Goal: Use online tool/utility: Utilize a website feature to perform a specific function

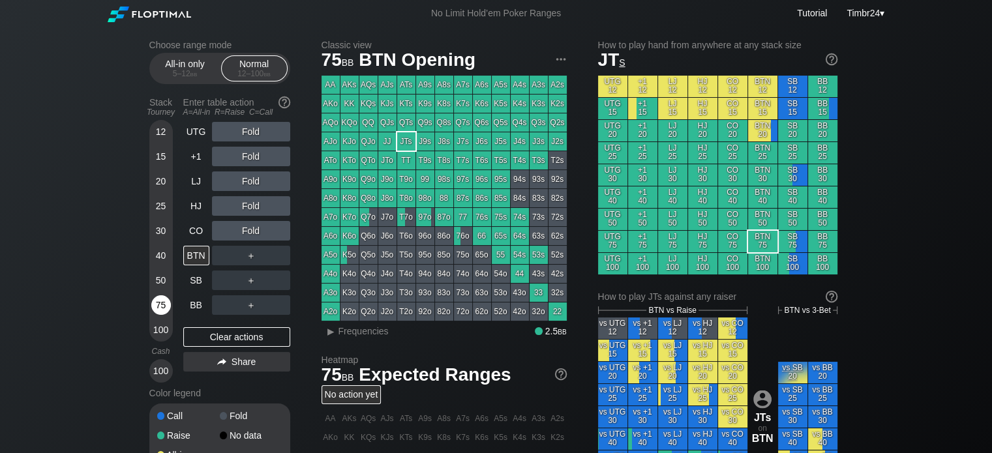
click at [155, 299] on div "75" at bounding box center [161, 305] width 20 height 20
click at [162, 275] on div "50" at bounding box center [161, 281] width 20 height 20
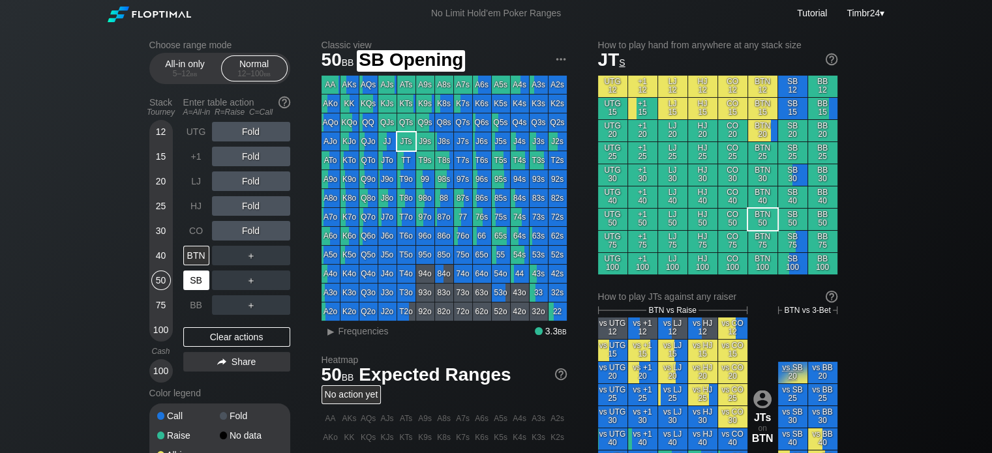
click at [192, 282] on div "SB" at bounding box center [196, 281] width 26 height 20
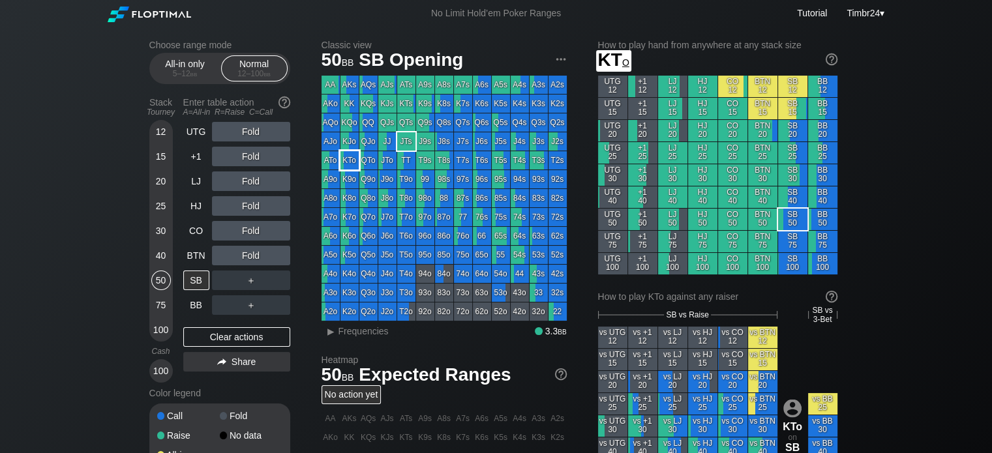
click at [355, 162] on div "KTo" at bounding box center [349, 160] width 18 height 18
click at [250, 126] on div "R ✕" at bounding box center [250, 132] width 25 height 20
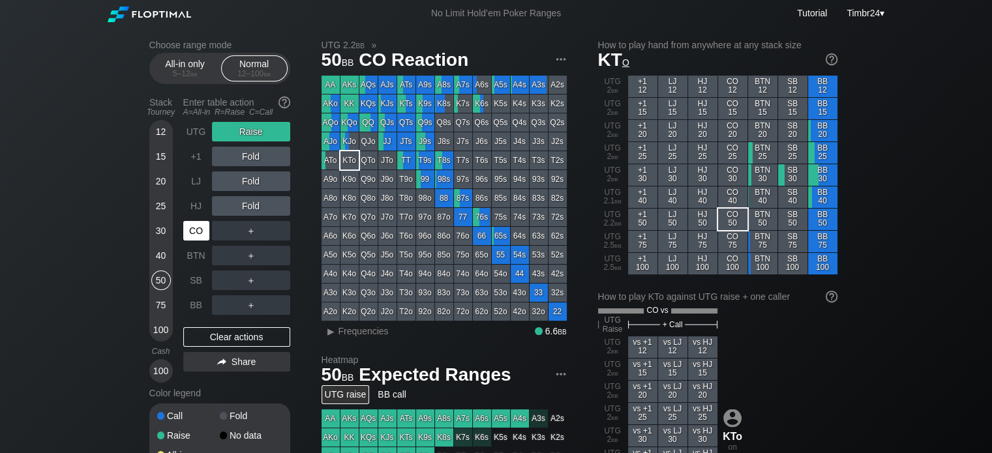
click at [200, 229] on div "CO" at bounding box center [196, 231] width 26 height 20
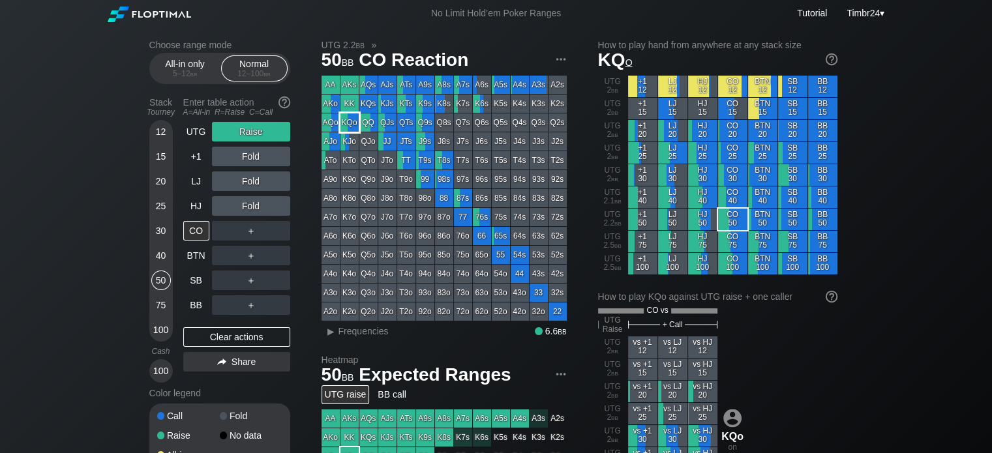
click at [342, 125] on div "KQo" at bounding box center [349, 122] width 18 height 18
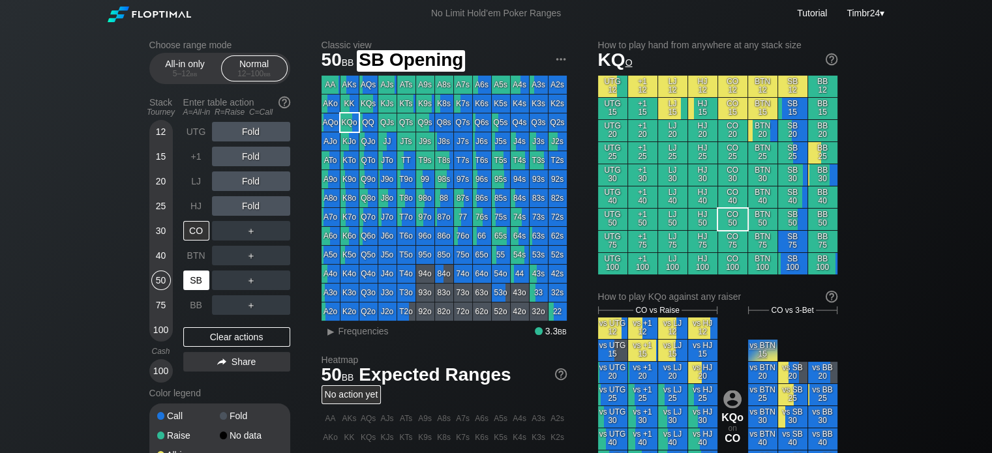
click at [198, 278] on div "SB" at bounding box center [196, 281] width 26 height 20
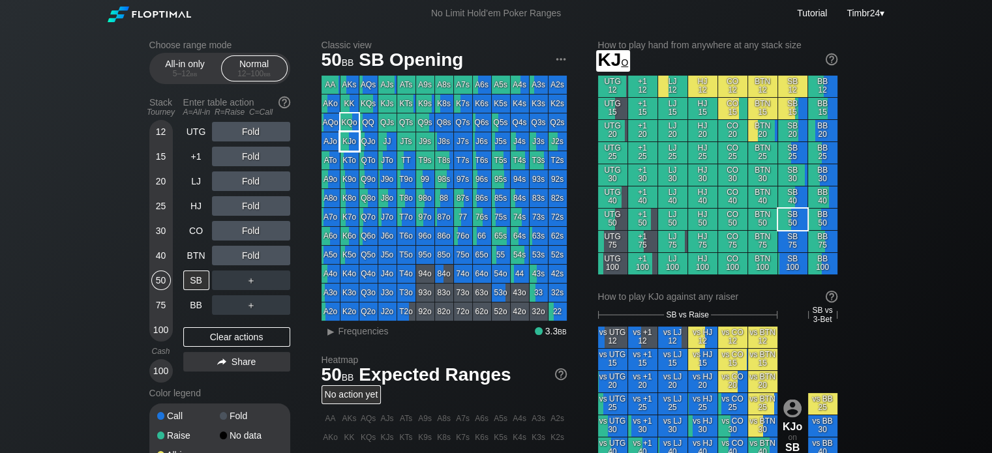
click at [347, 143] on div "KJo" at bounding box center [349, 141] width 18 height 18
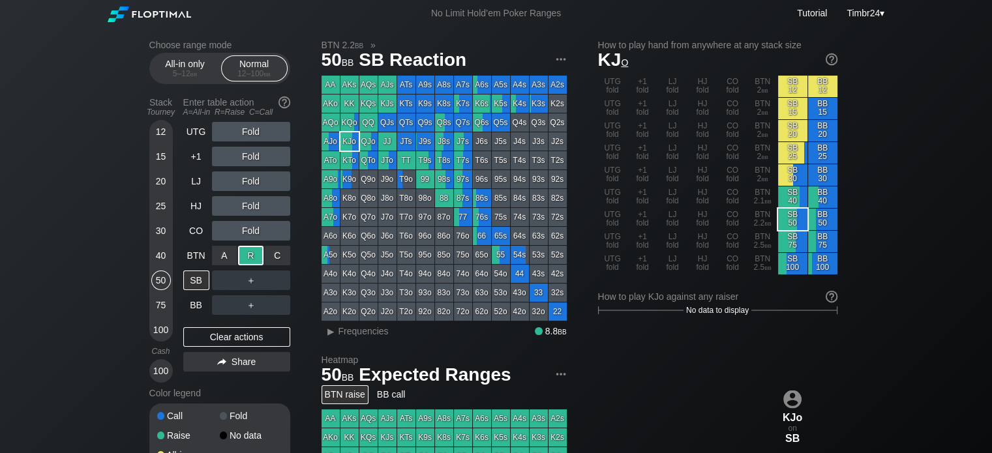
click at [245, 264] on div "R ✕" at bounding box center [250, 256] width 25 height 20
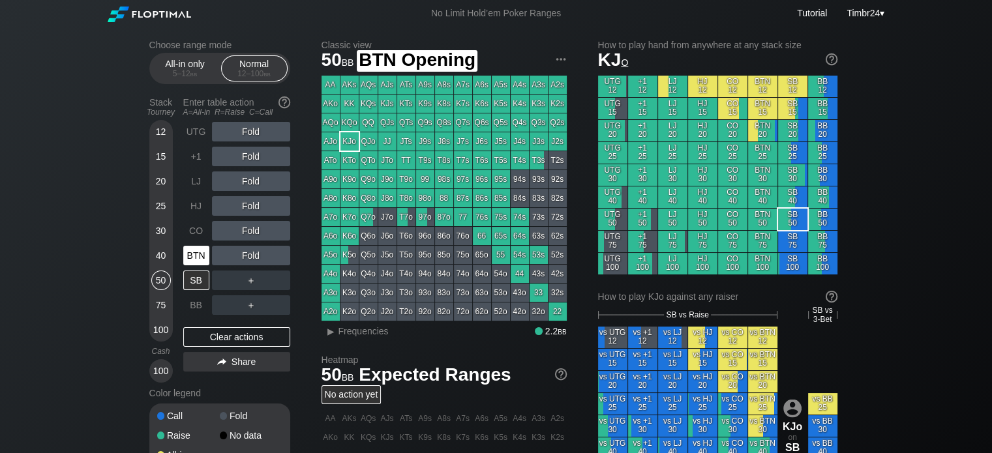
click at [199, 255] on div "BTN" at bounding box center [196, 256] width 26 height 20
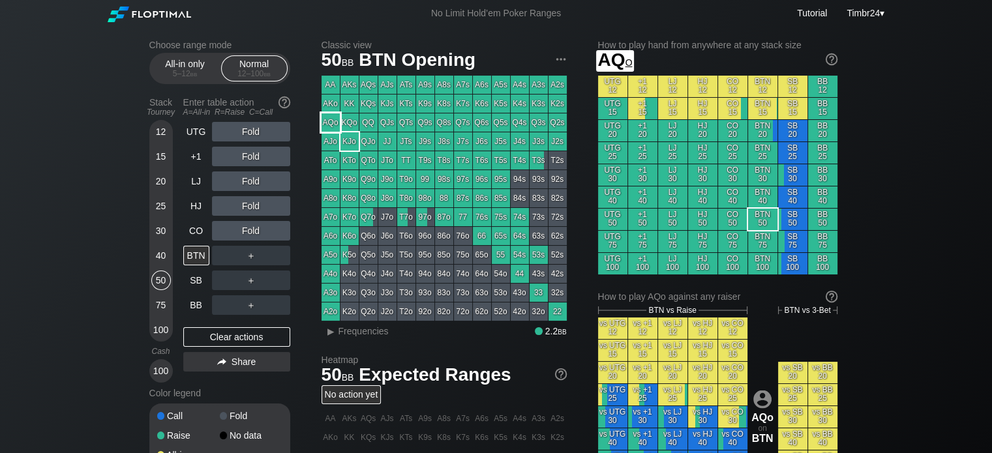
click at [330, 121] on div "AQo" at bounding box center [330, 122] width 18 height 18
click at [243, 128] on div "R ✕" at bounding box center [250, 132] width 25 height 20
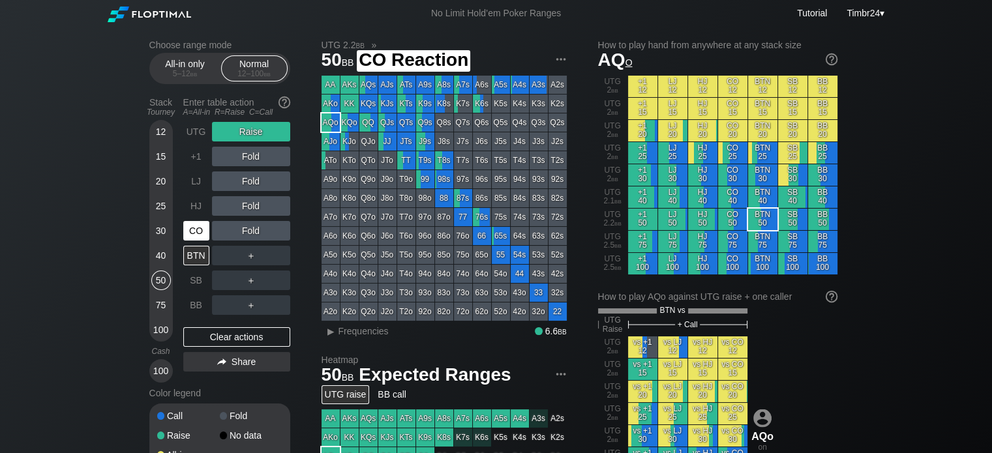
click at [192, 224] on div "CO" at bounding box center [196, 231] width 26 height 20
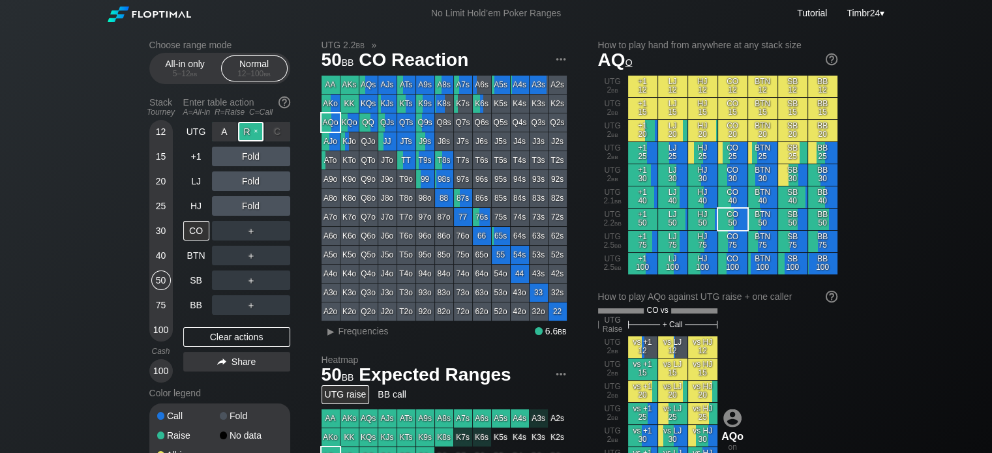
click at [251, 137] on div "R ✕" at bounding box center [250, 132] width 25 height 20
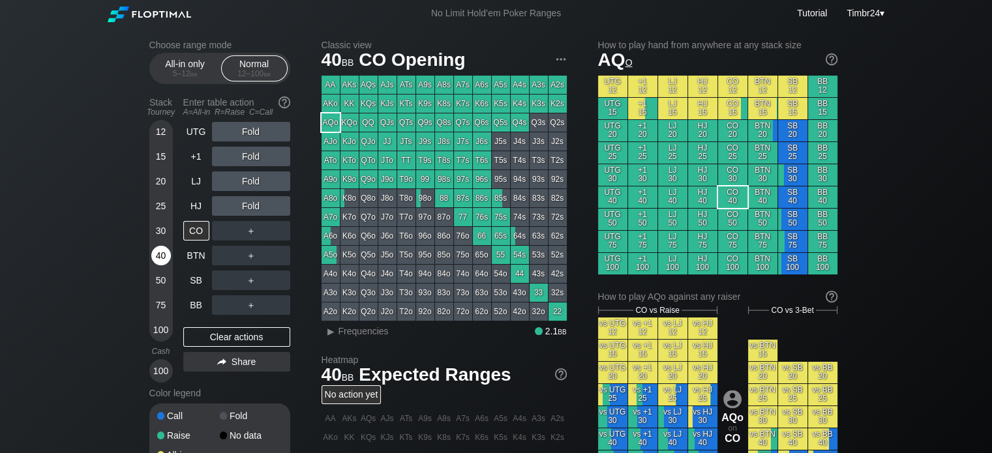
click at [164, 261] on div "40" at bounding box center [161, 256] width 20 height 20
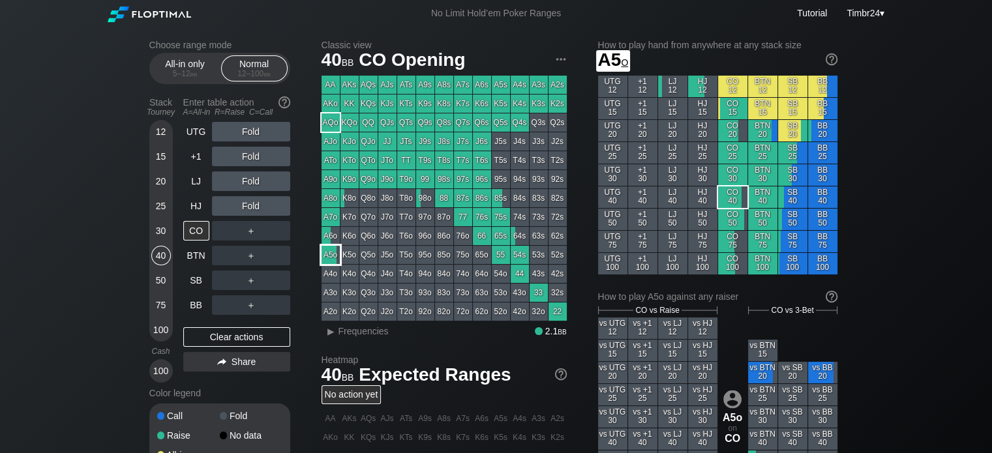
click at [327, 250] on div "A5o" at bounding box center [330, 255] width 18 height 18
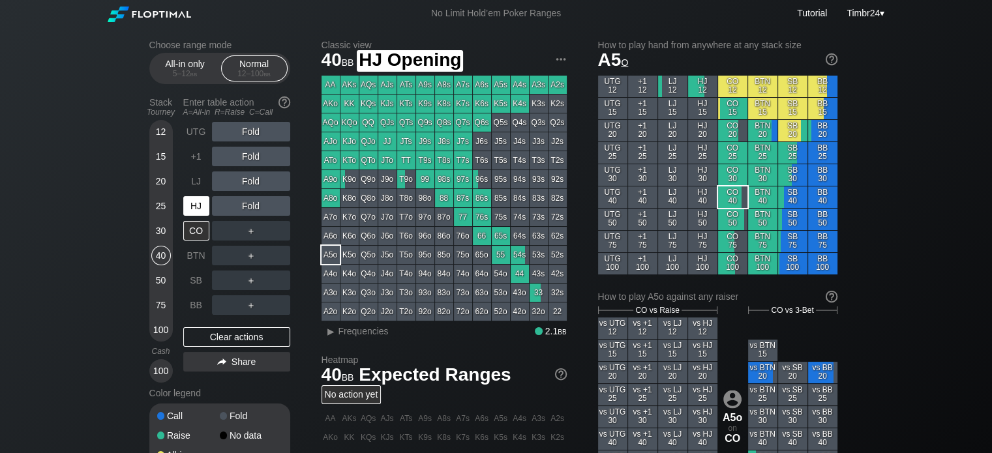
click at [198, 204] on div "HJ" at bounding box center [196, 206] width 26 height 20
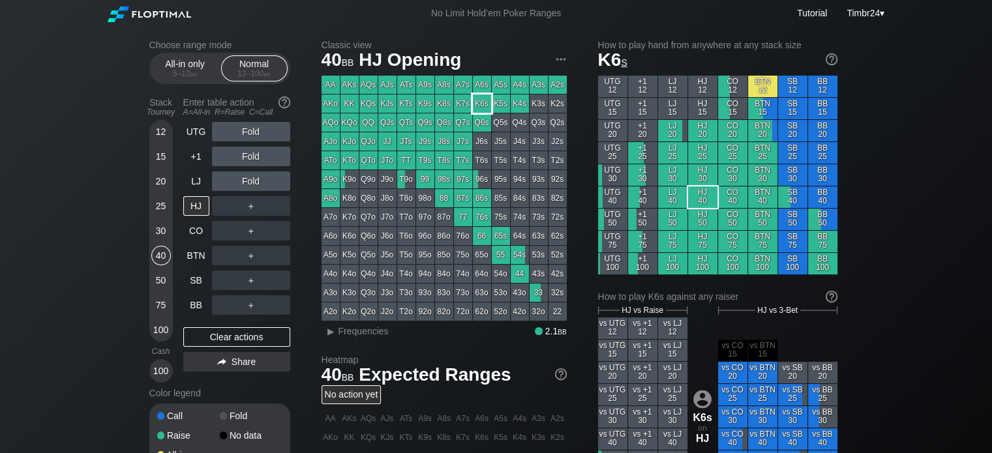
click at [483, 101] on div "K6s" at bounding box center [482, 104] width 18 height 18
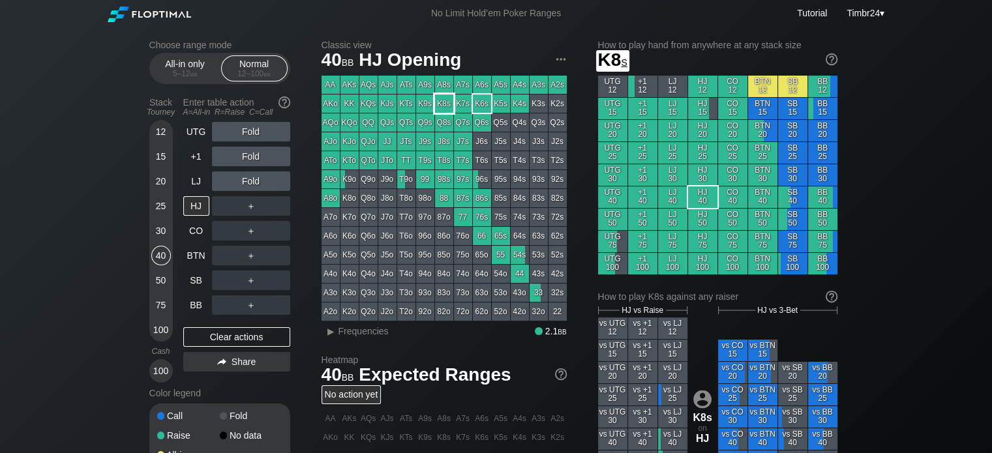
click at [437, 106] on div "K8s" at bounding box center [444, 104] width 18 height 18
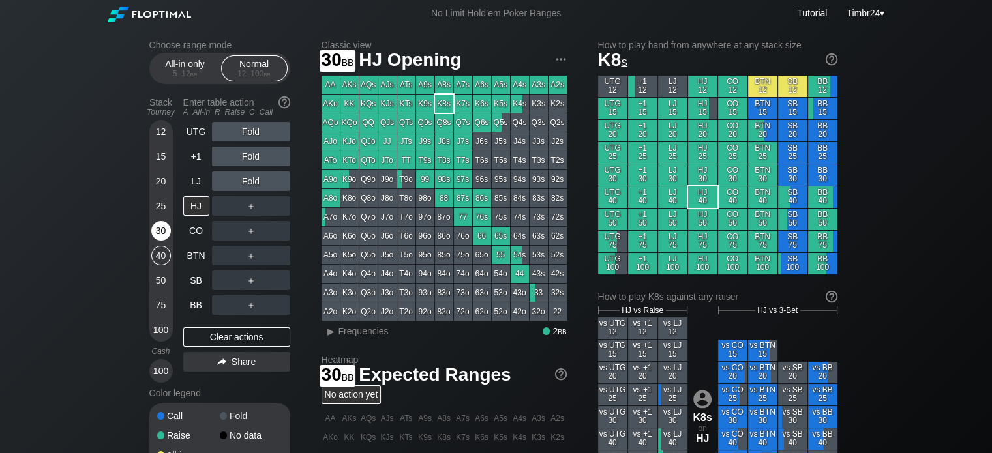
click at [154, 229] on div "30" at bounding box center [161, 231] width 20 height 20
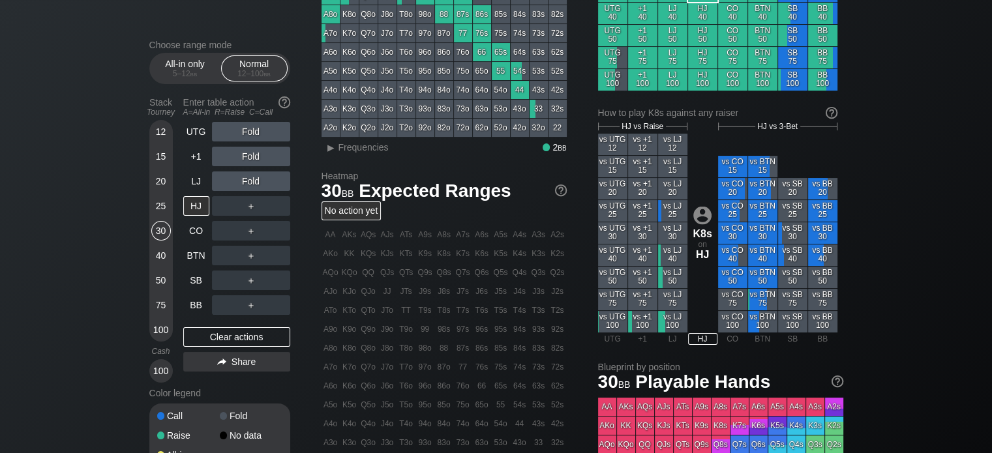
scroll to position [396, 0]
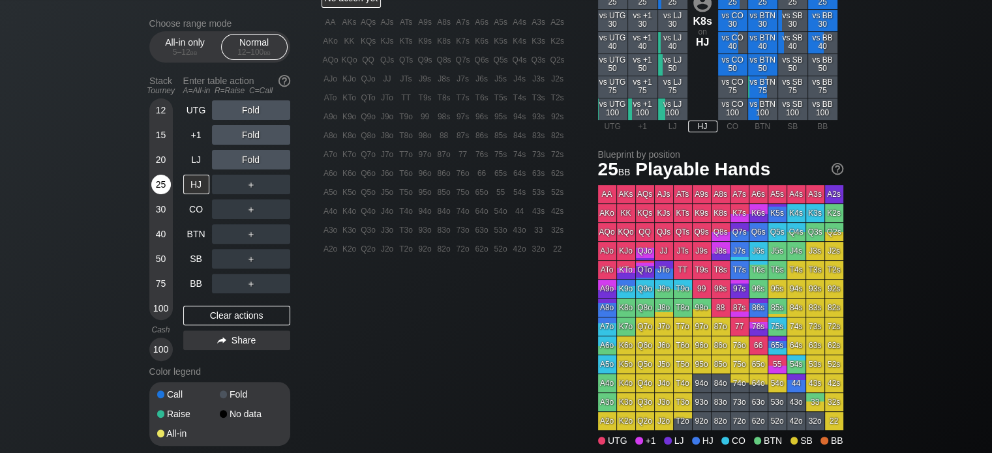
click at [156, 181] on div "25" at bounding box center [161, 185] width 20 height 20
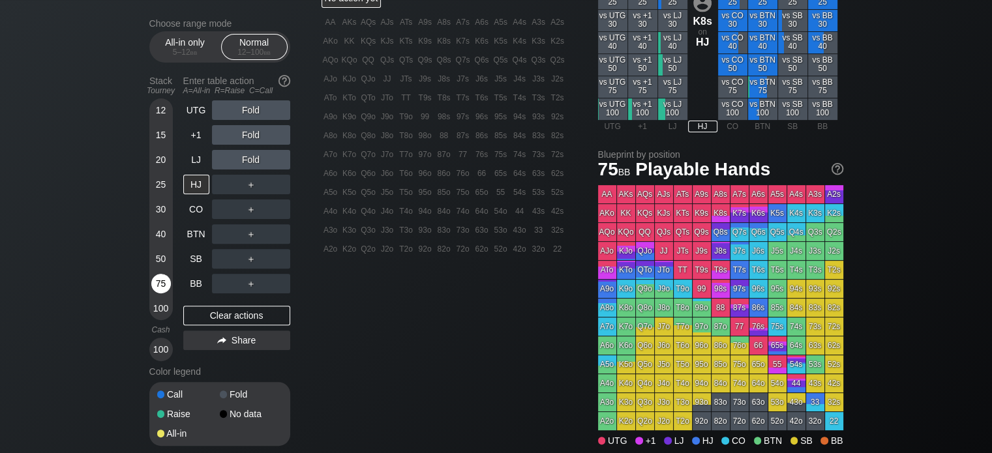
click at [156, 276] on div "75" at bounding box center [161, 284] width 20 height 20
click at [196, 204] on div "CO" at bounding box center [196, 210] width 26 height 20
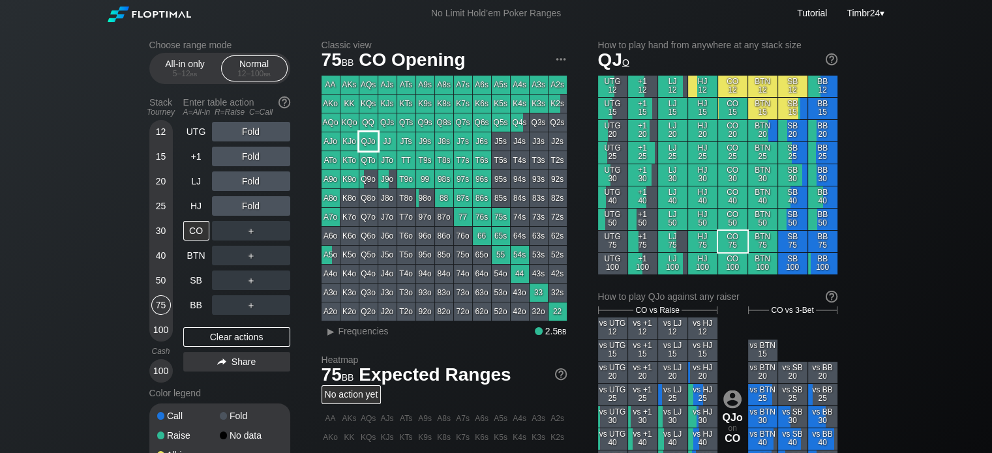
click at [364, 145] on div "QJo" at bounding box center [368, 141] width 18 height 18
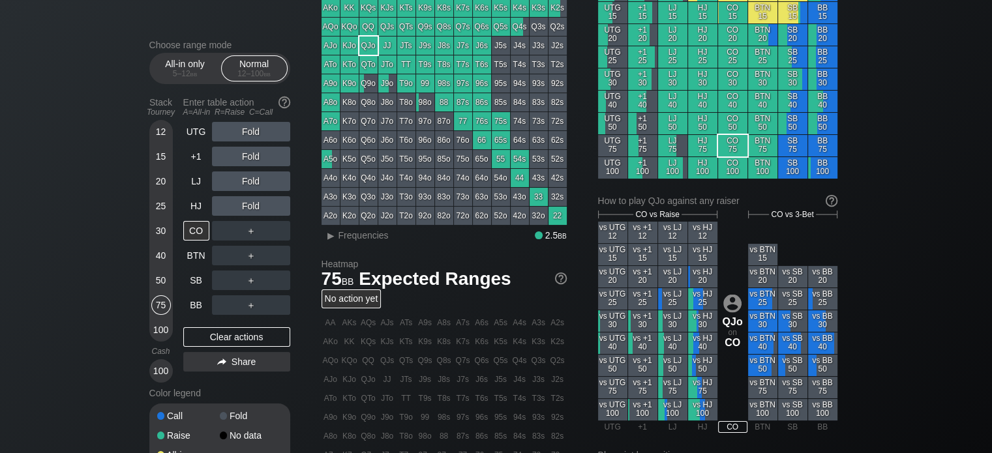
scroll to position [96, 0]
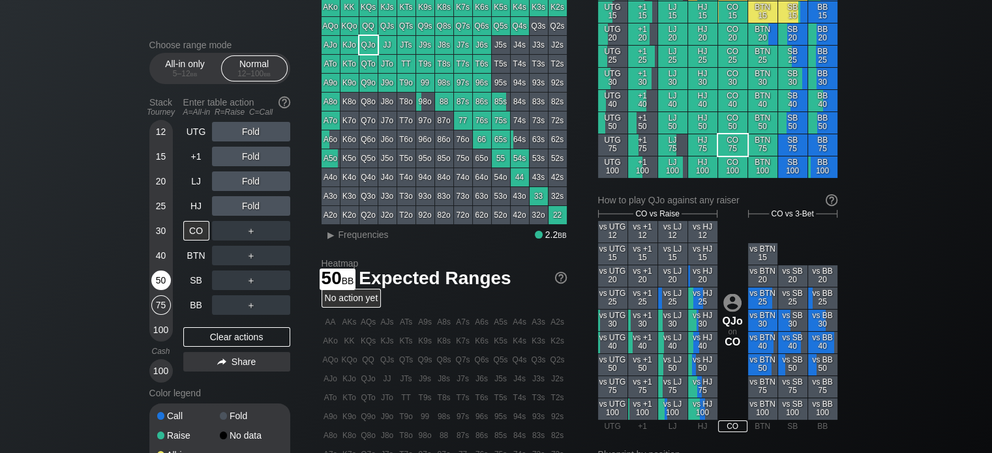
click at [164, 285] on div "50" at bounding box center [161, 281] width 20 height 20
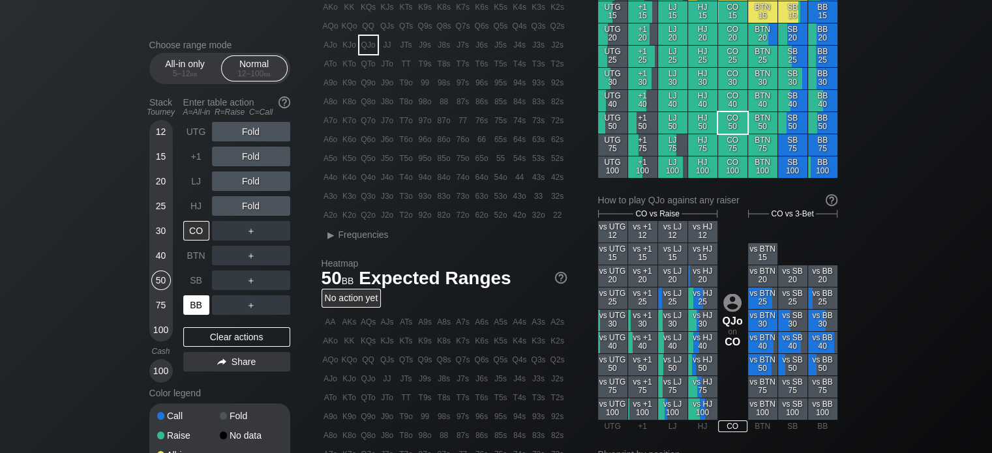
click at [198, 307] on div "BB" at bounding box center [196, 305] width 26 height 20
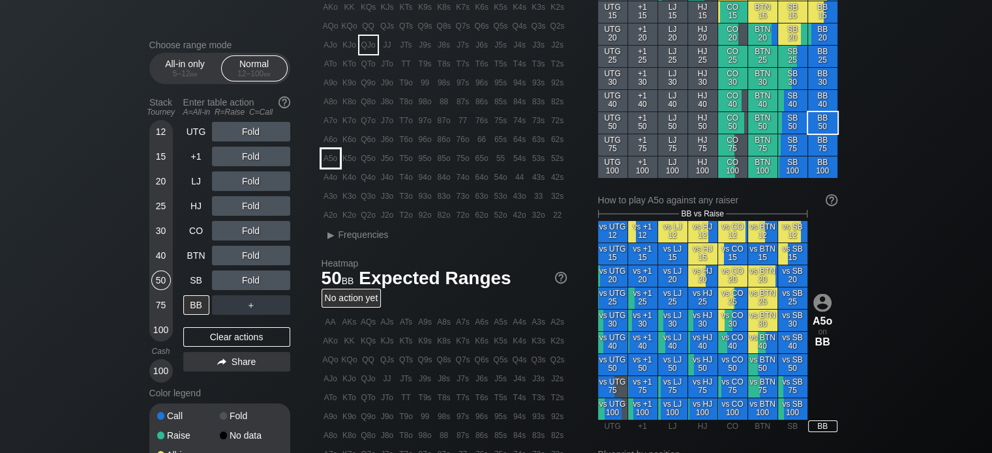
click at [334, 154] on div "A5o" at bounding box center [330, 158] width 18 height 18
click at [250, 136] on div "R ✕" at bounding box center [250, 132] width 25 height 20
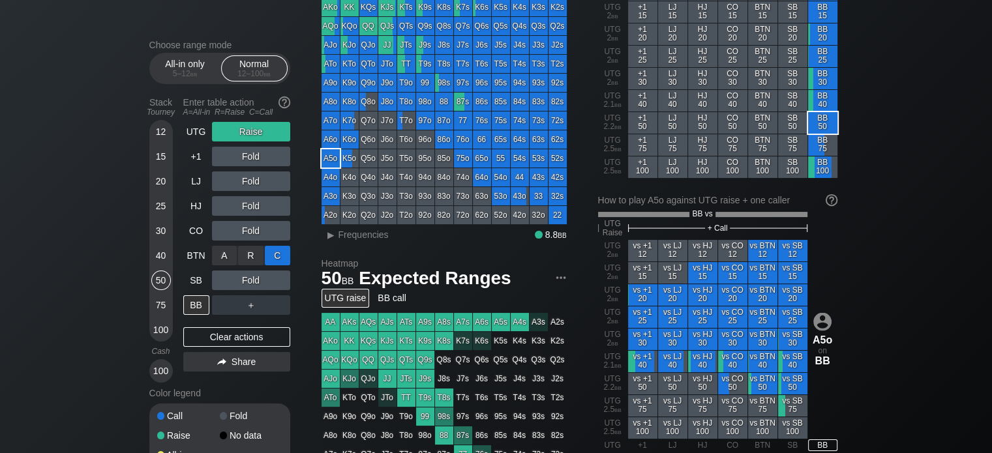
click at [274, 248] on div "C ✕" at bounding box center [277, 256] width 25 height 20
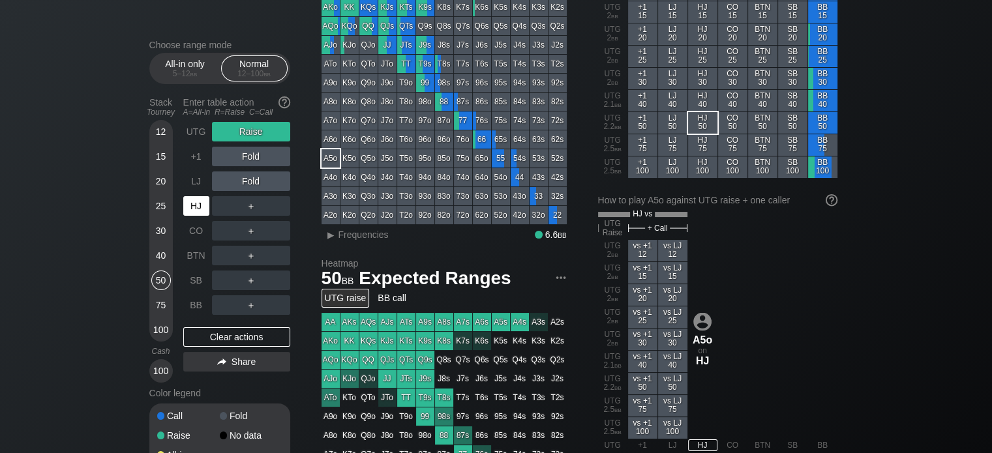
click at [190, 201] on div "HJ" at bounding box center [196, 206] width 26 height 20
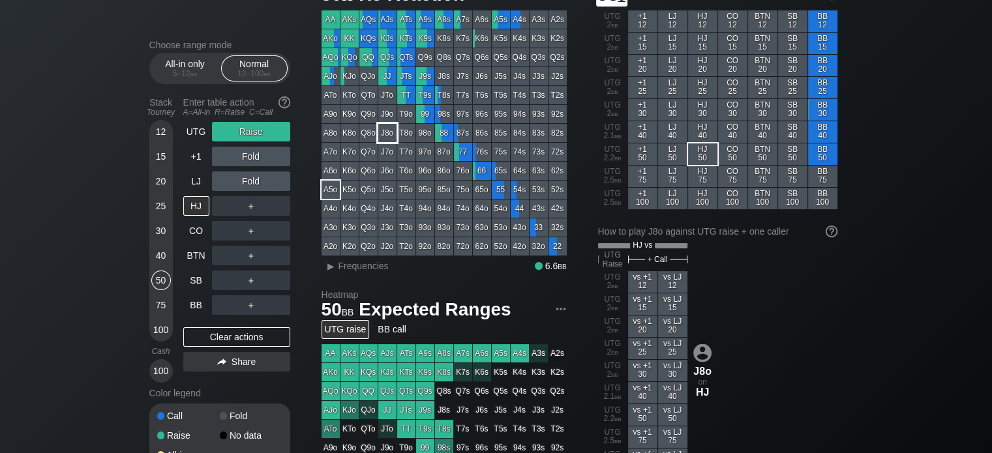
scroll to position [65, 0]
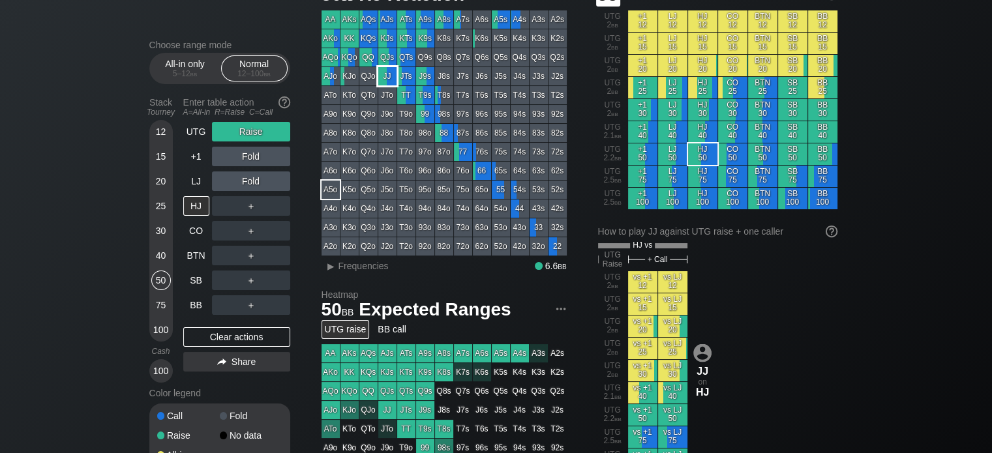
click at [388, 80] on div "JJ" at bounding box center [387, 76] width 18 height 18
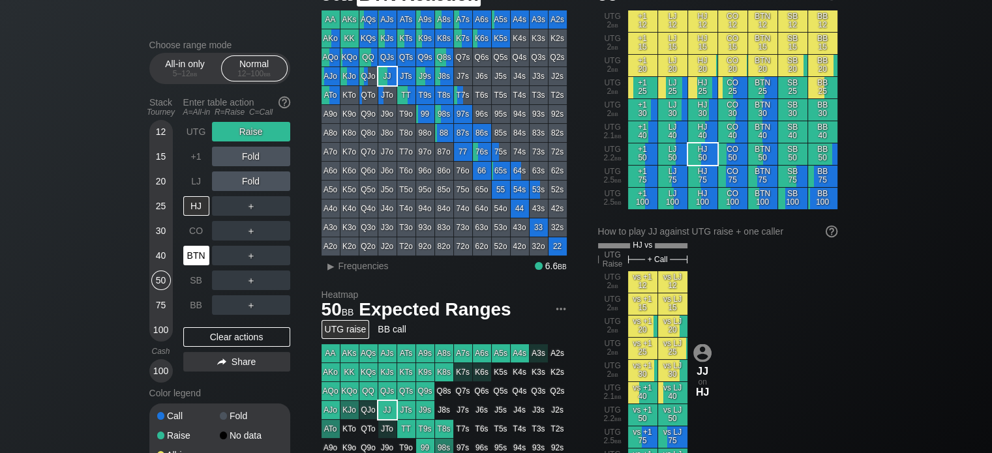
click at [200, 256] on div "BTN" at bounding box center [196, 256] width 26 height 20
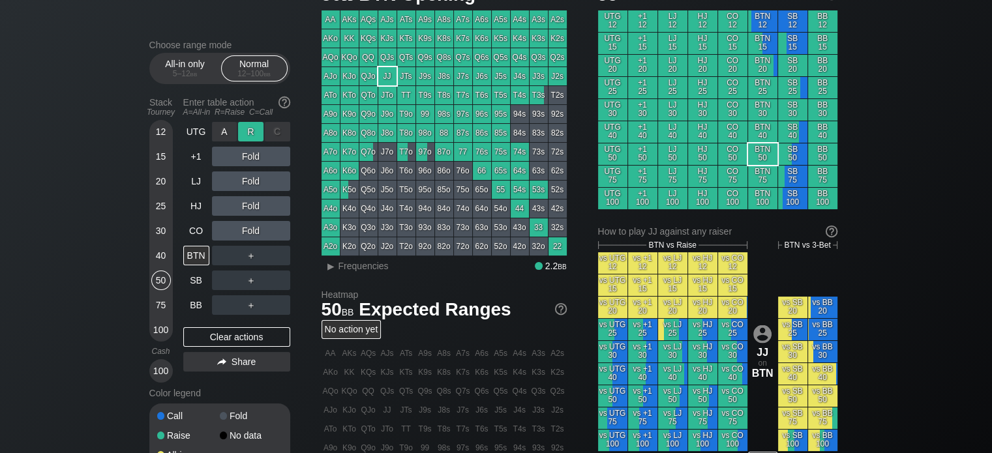
click at [248, 130] on div "R ✕" at bounding box center [250, 132] width 25 height 20
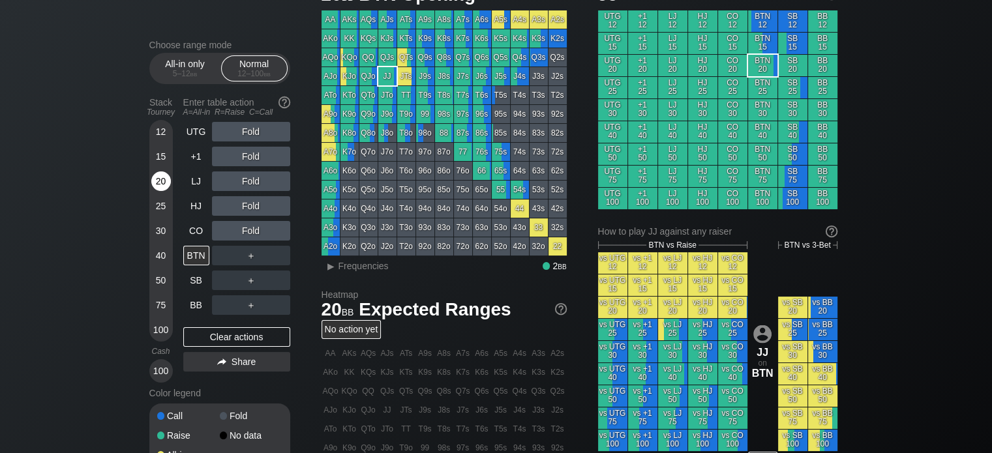
click at [162, 174] on div "20" at bounding box center [161, 181] width 20 height 20
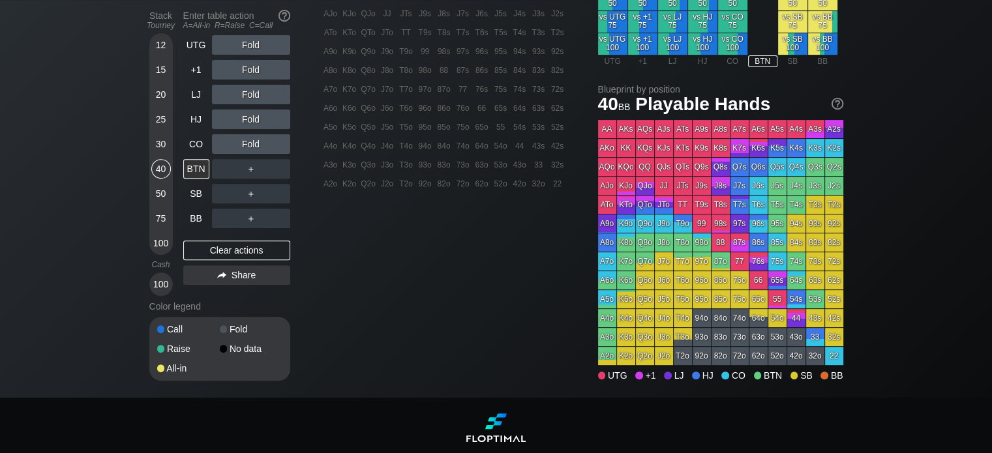
drag, startPoint x: 162, startPoint y: 174, endPoint x: 53, endPoint y: 72, distance: 148.5
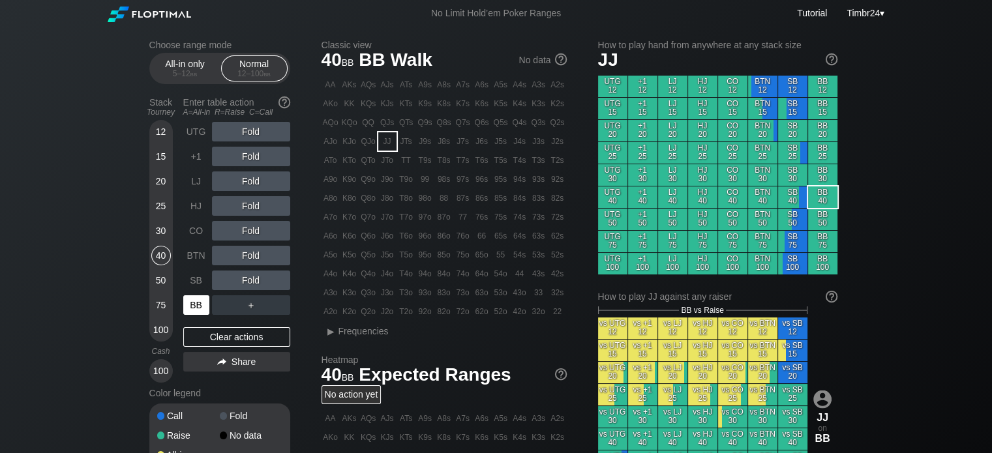
click at [192, 297] on div "BB" at bounding box center [196, 305] width 26 height 20
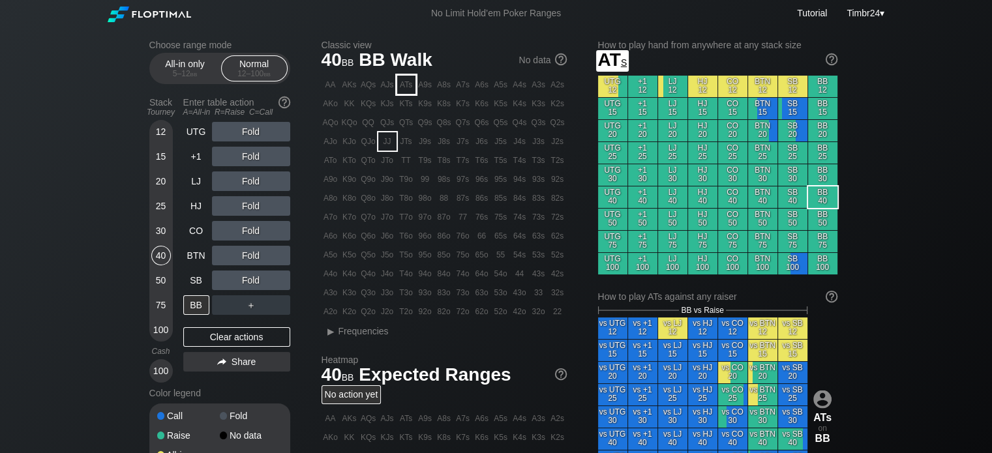
click at [407, 83] on div "ATs" at bounding box center [406, 85] width 18 height 18
click at [173, 329] on div "Stack Tourney Enter table action A=All-in R=Raise C=Call [PHONE_NUMBER] [PHONE_…" at bounding box center [219, 237] width 141 height 291
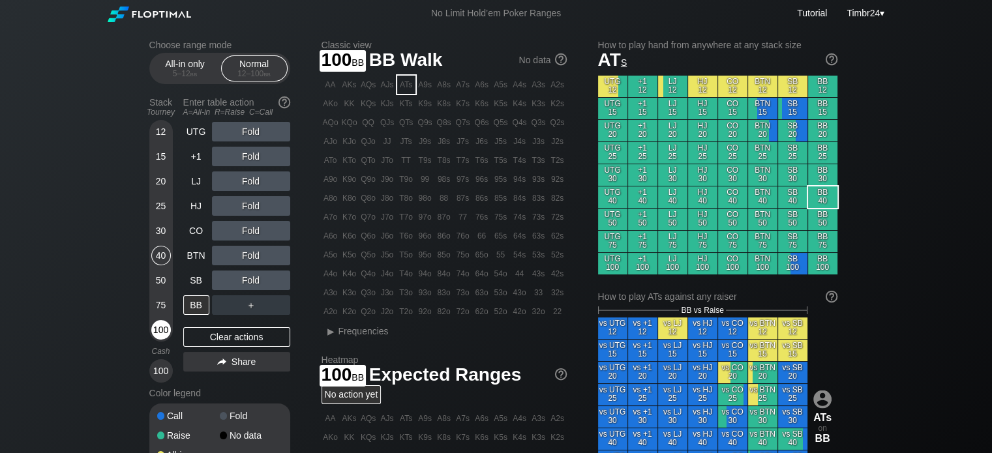
click at [160, 329] on div "100" at bounding box center [161, 330] width 20 height 20
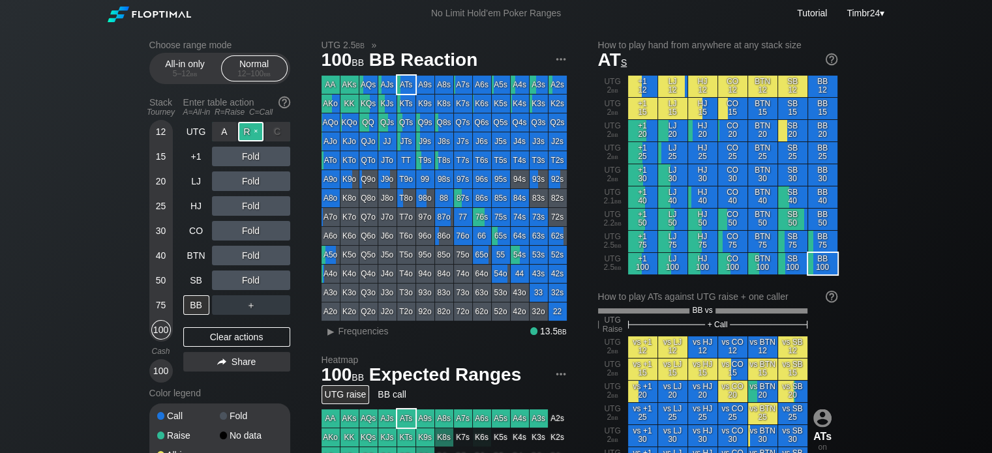
click at [243, 130] on div "R ✕" at bounding box center [250, 132] width 25 height 20
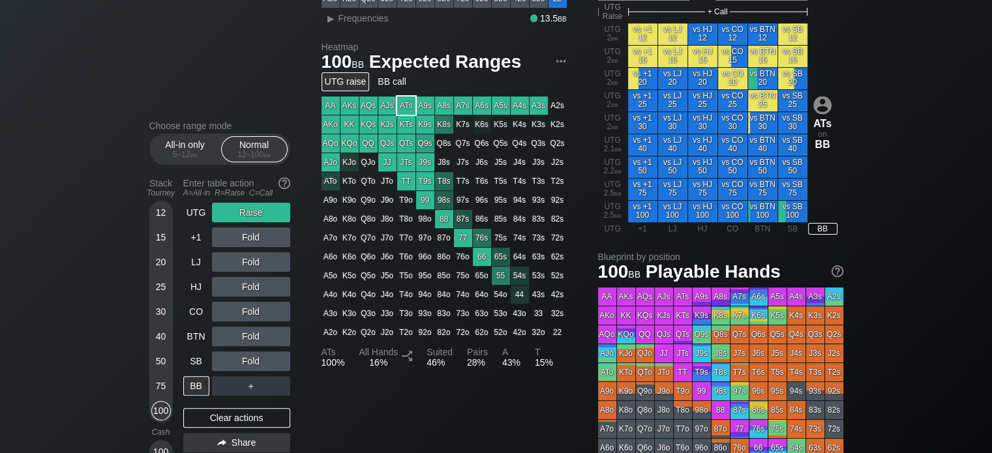
scroll to position [396, 0]
